Goal: Find contact information: Find contact information

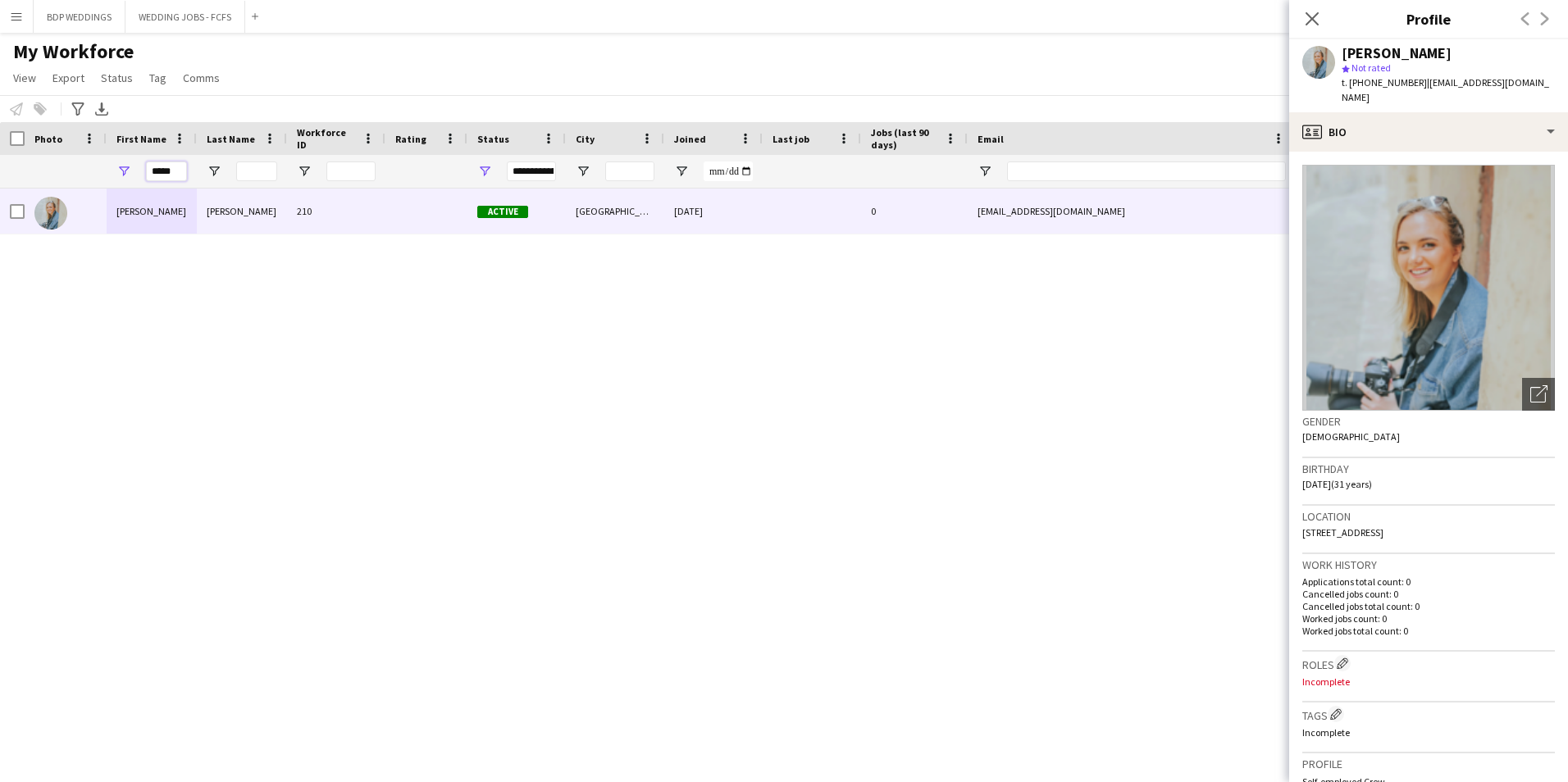
drag, startPoint x: 183, startPoint y: 170, endPoint x: 46, endPoint y: 178, distance: 137.2
click at [47, 178] on div "*****" at bounding box center [888, 172] width 1778 height 33
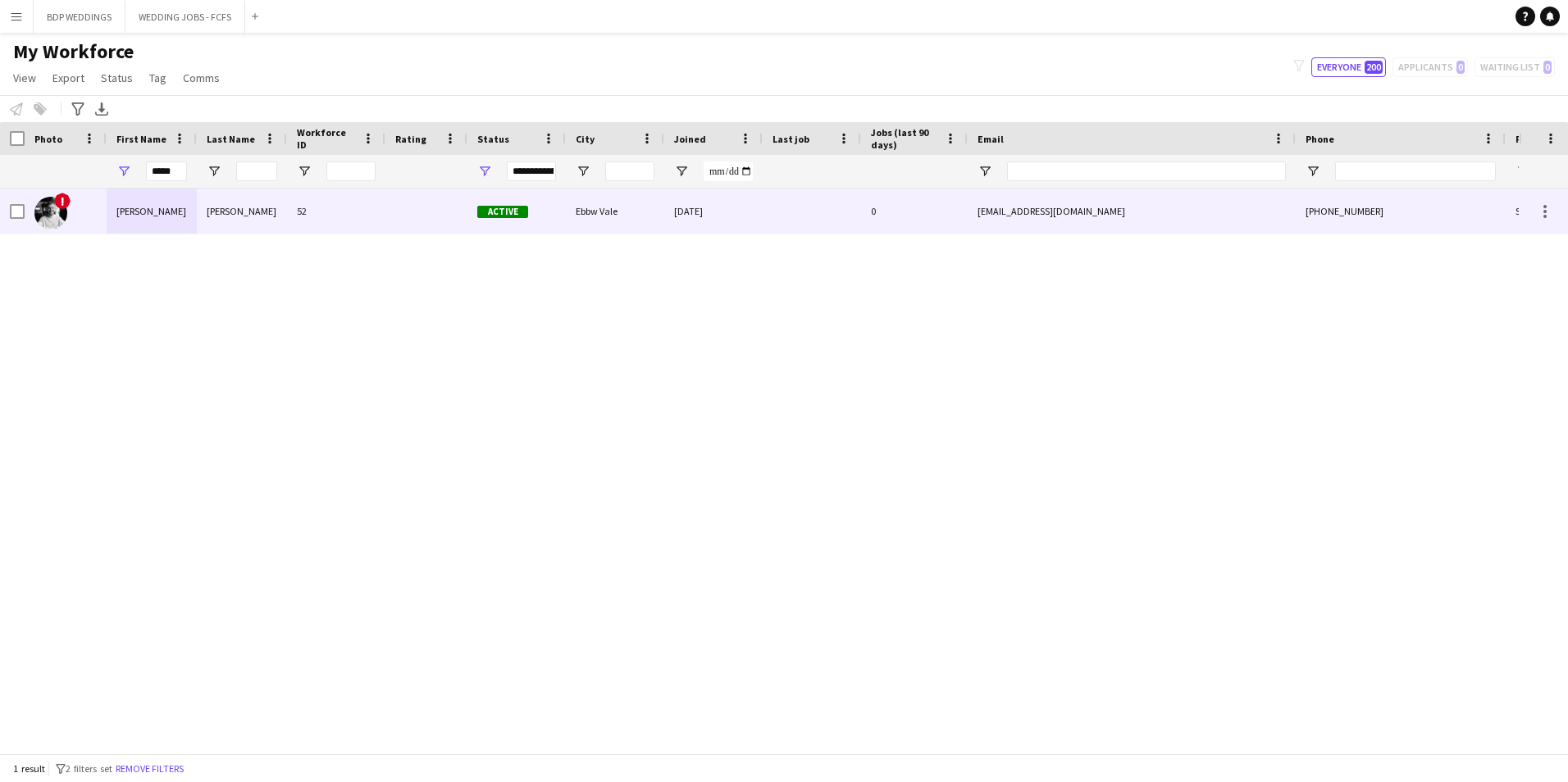
click at [126, 213] on div "[PERSON_NAME]" at bounding box center [151, 211] width 90 height 45
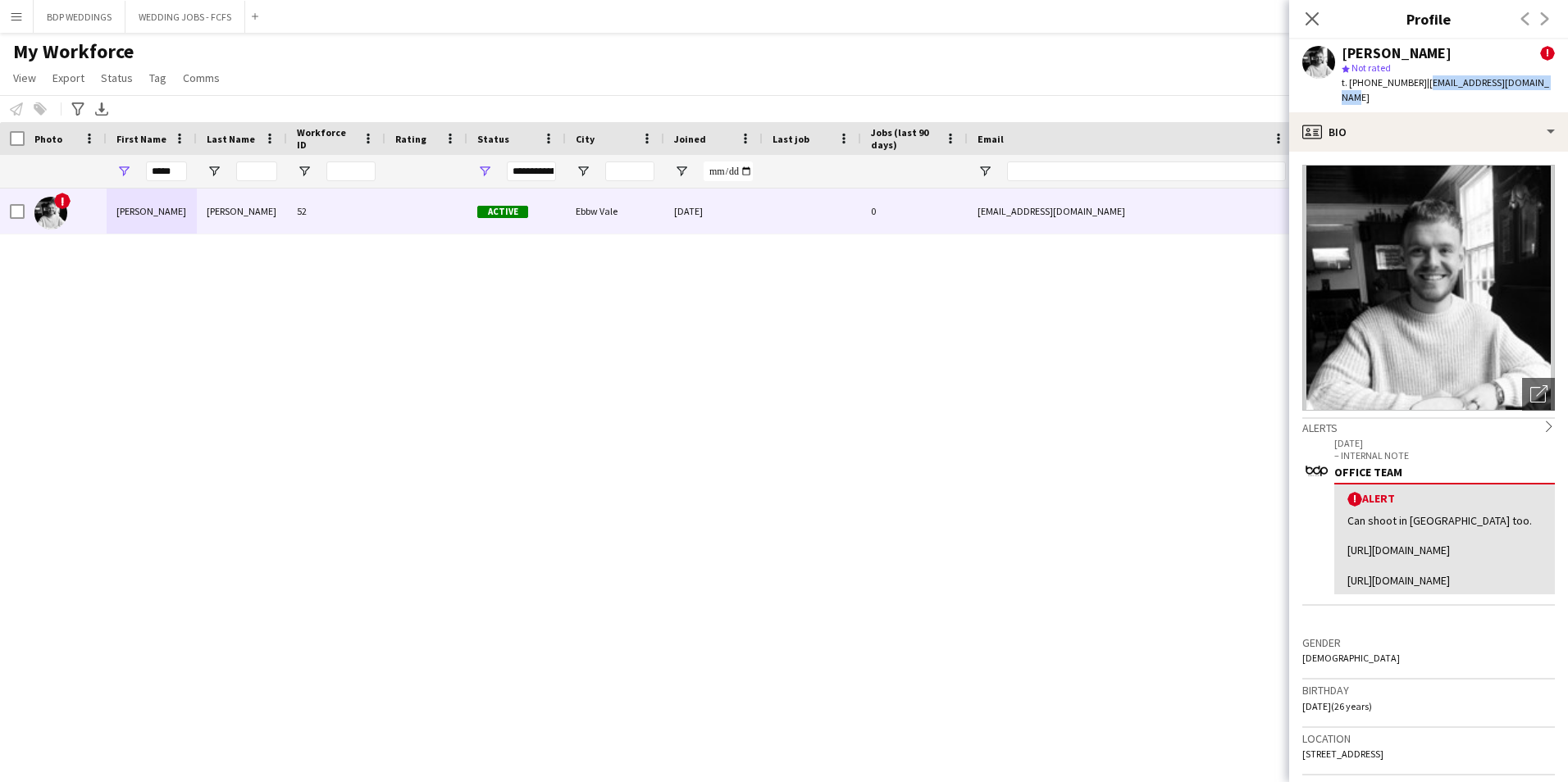
drag, startPoint x: 1419, startPoint y: 79, endPoint x: 1538, endPoint y: 81, distance: 119.0
click at [1538, 81] on div "[PERSON_NAME] ! star Not rated t. [PHONE_NUMBER] | [EMAIL_ADDRESS][DOMAIN_NAME]" at bounding box center [1428, 76] width 279 height 73
copy span "[EMAIL_ADDRESS][DOMAIN_NAME]"
drag, startPoint x: 182, startPoint y: 169, endPoint x: 54, endPoint y: 171, distance: 128.0
click at [54, 171] on div "*****" at bounding box center [888, 172] width 1778 height 33
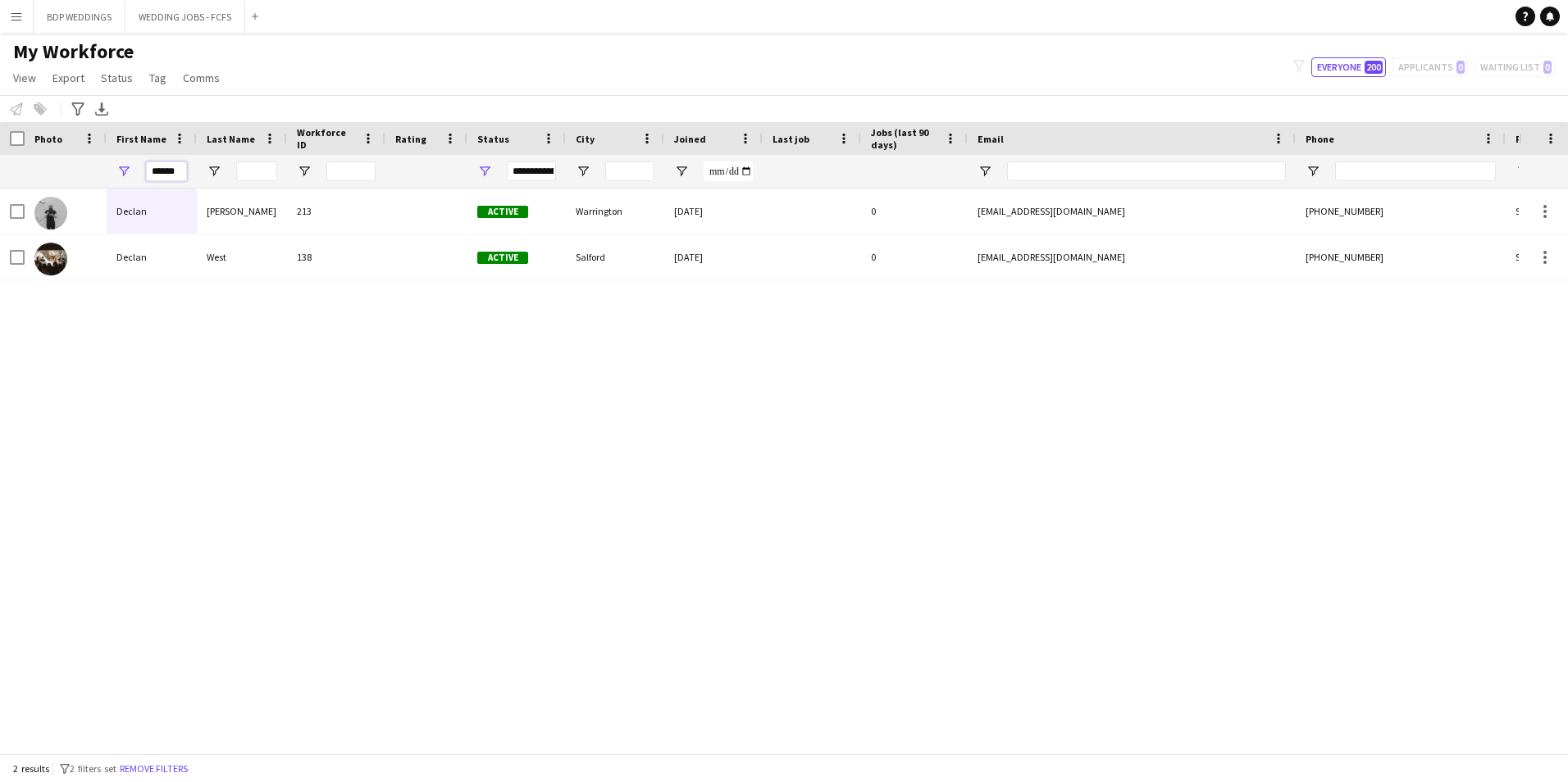
type input "******"
click at [77, 328] on div "[PERSON_NAME] 213 Active [GEOGRAPHIC_DATA] [DATE] 0 [EMAIL_ADDRESS][DOMAIN_NAME…" at bounding box center [759, 465] width 1518 height 553
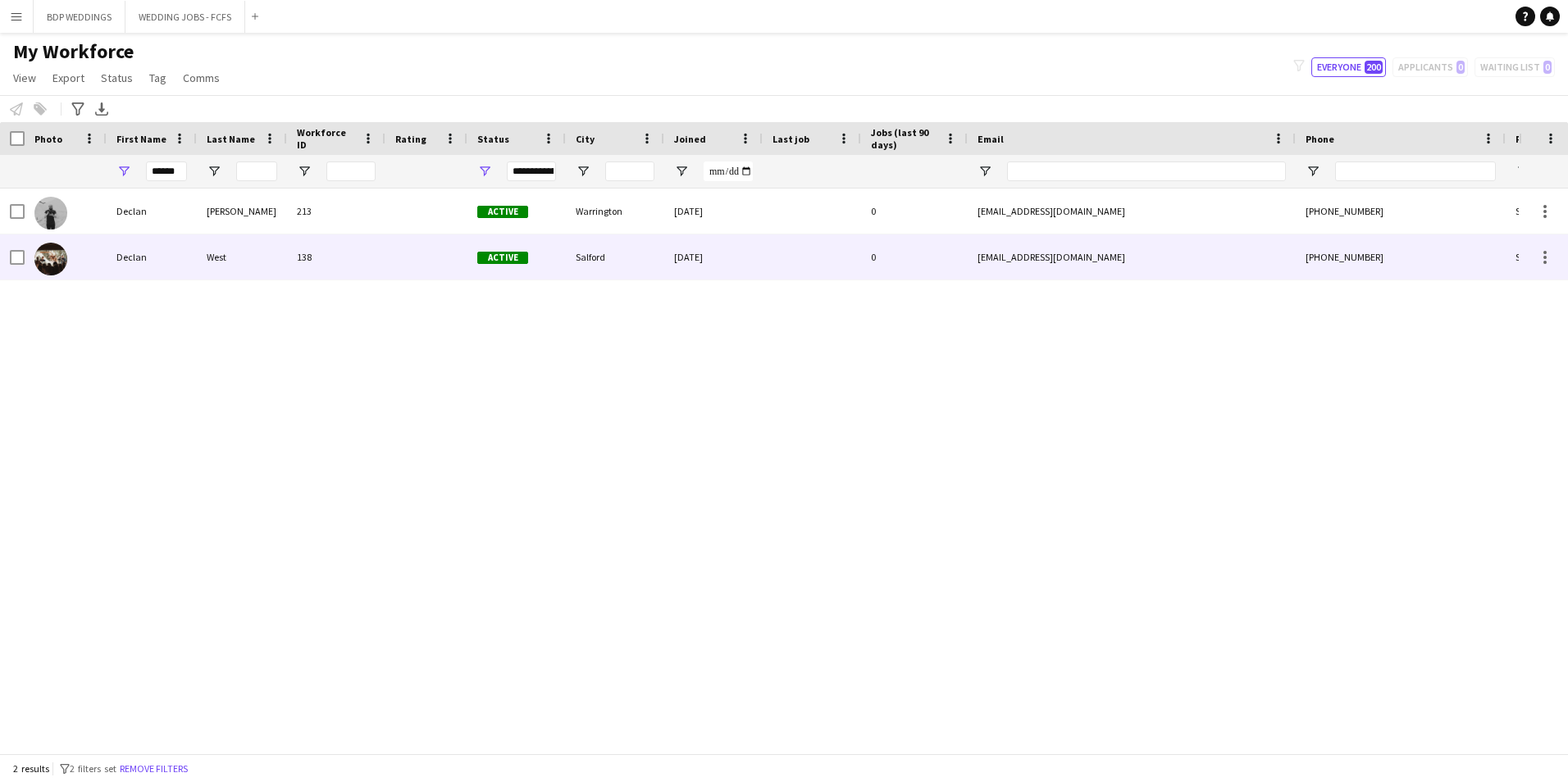
click at [171, 260] on div "Declan" at bounding box center [151, 257] width 90 height 45
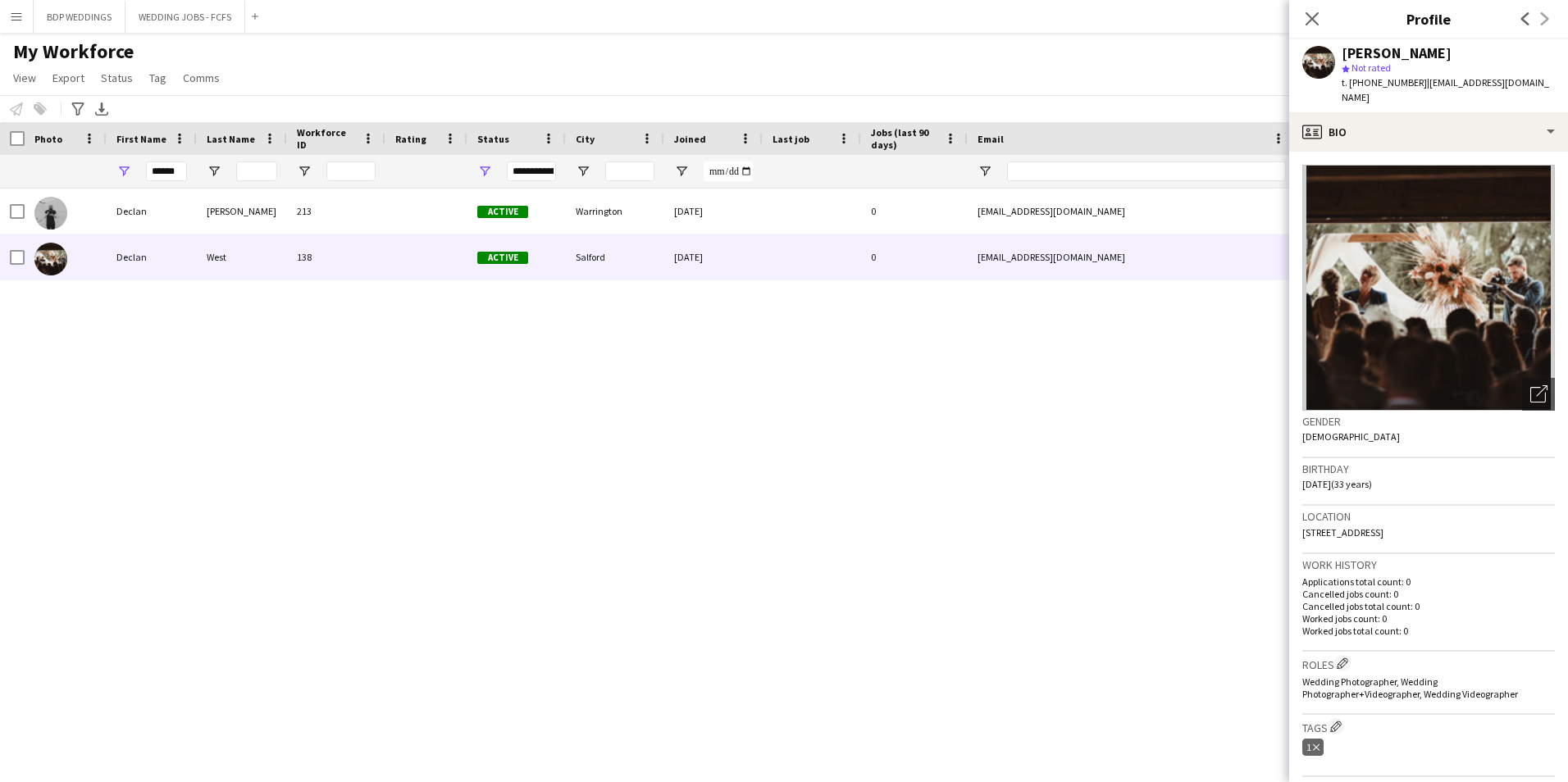
click at [1504, 311] on img at bounding box center [1427, 288] width 252 height 246
click at [1530, 393] on icon "Open photos pop-in" at bounding box center [1538, 394] width 17 height 17
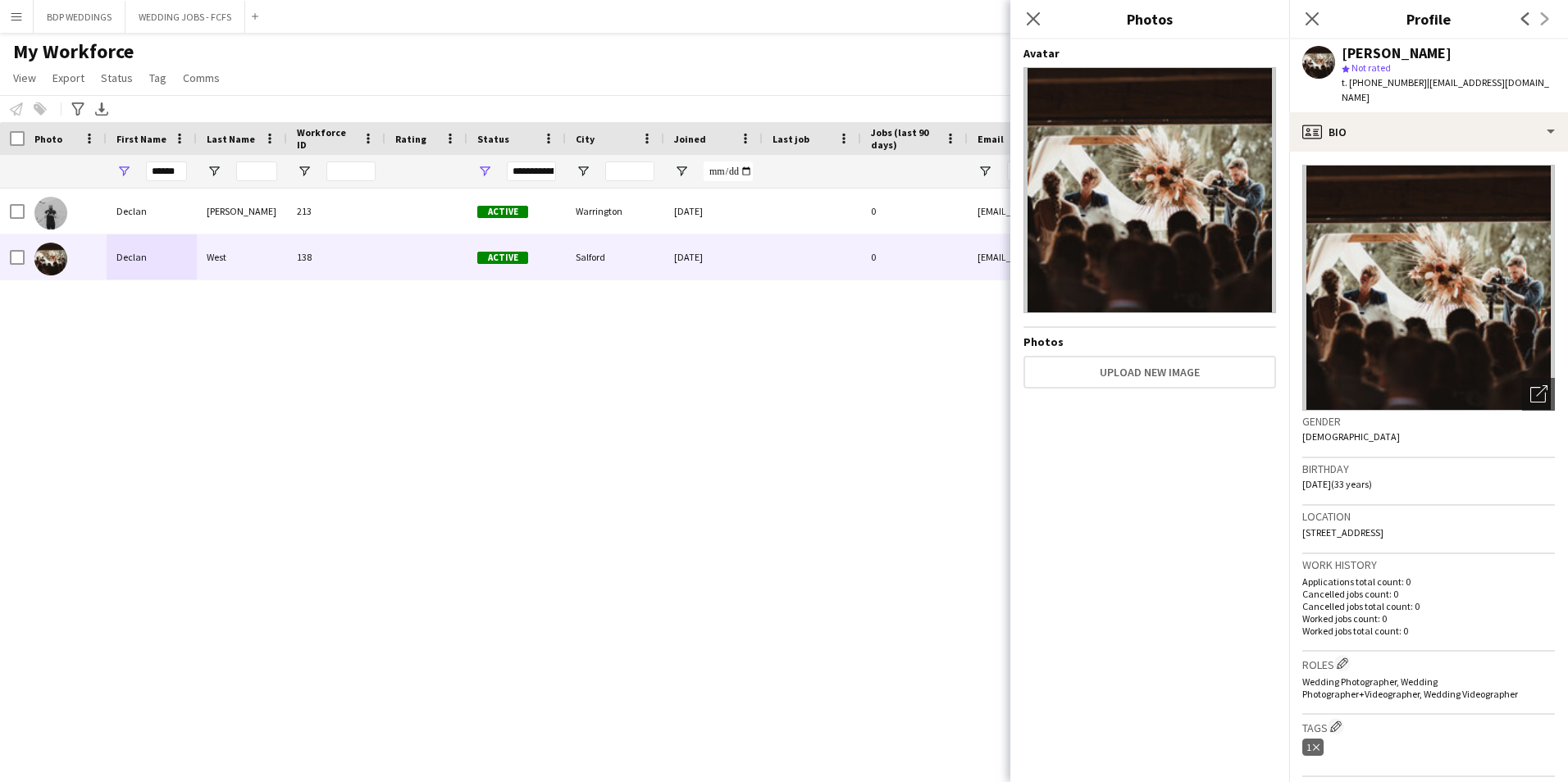
drag, startPoint x: 1123, startPoint y: 209, endPoint x: 1118, endPoint y: 197, distance: 13.0
click at [1124, 207] on img at bounding box center [1149, 190] width 252 height 246
click at [1038, 20] on icon "Close pop-in" at bounding box center [1032, 18] width 15 height 15
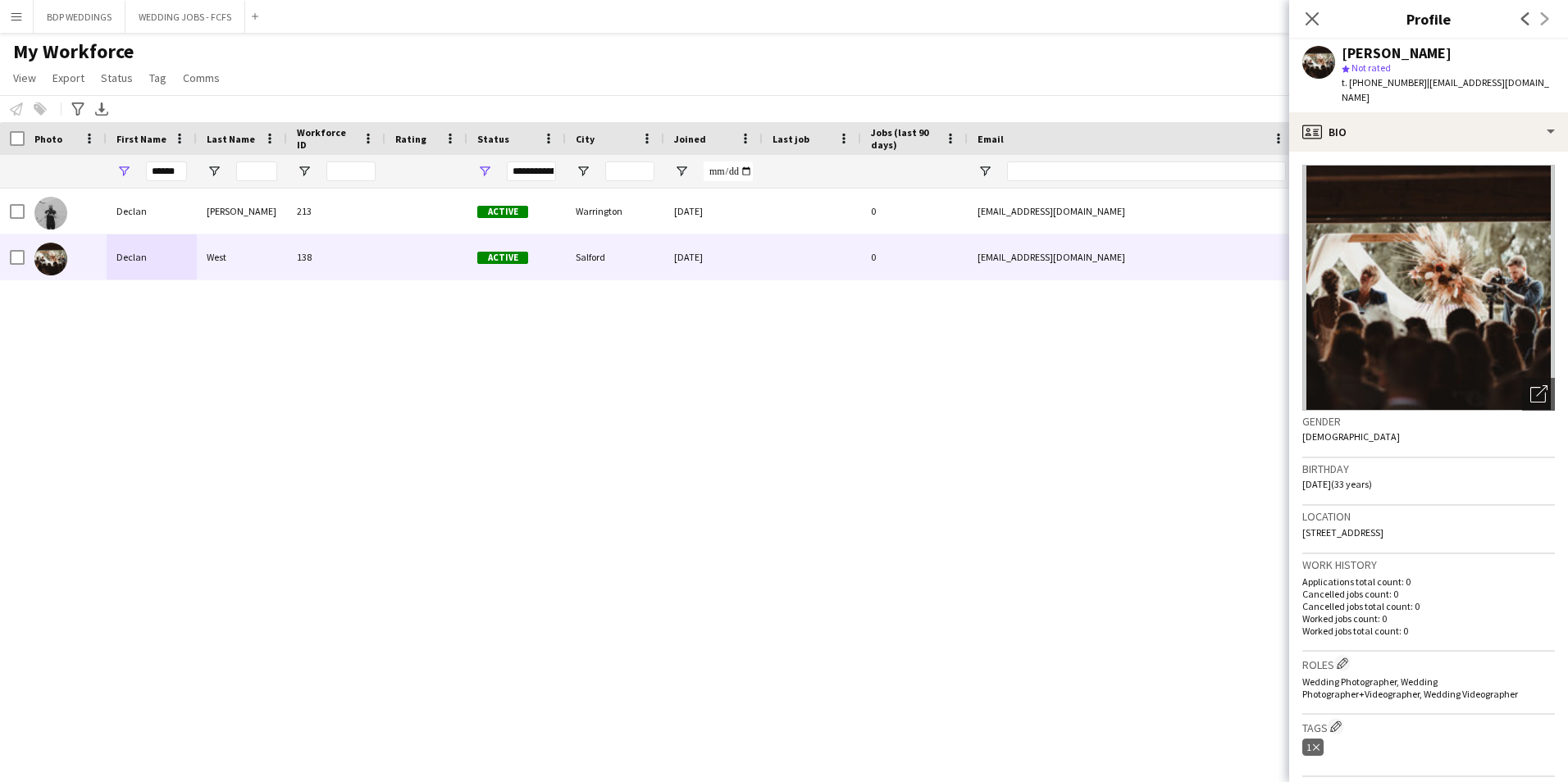
drag, startPoint x: 1419, startPoint y: 80, endPoint x: 1423, endPoint y: 93, distance: 13.6
click at [1423, 93] on div "t. [PHONE_NUMBER] | [EMAIL_ADDRESS][DOMAIN_NAME]" at bounding box center [1447, 90] width 213 height 30
copy span "[EMAIL_ADDRESS][DOMAIN_NAME]"
